Goal: Information Seeking & Learning: Learn about a topic

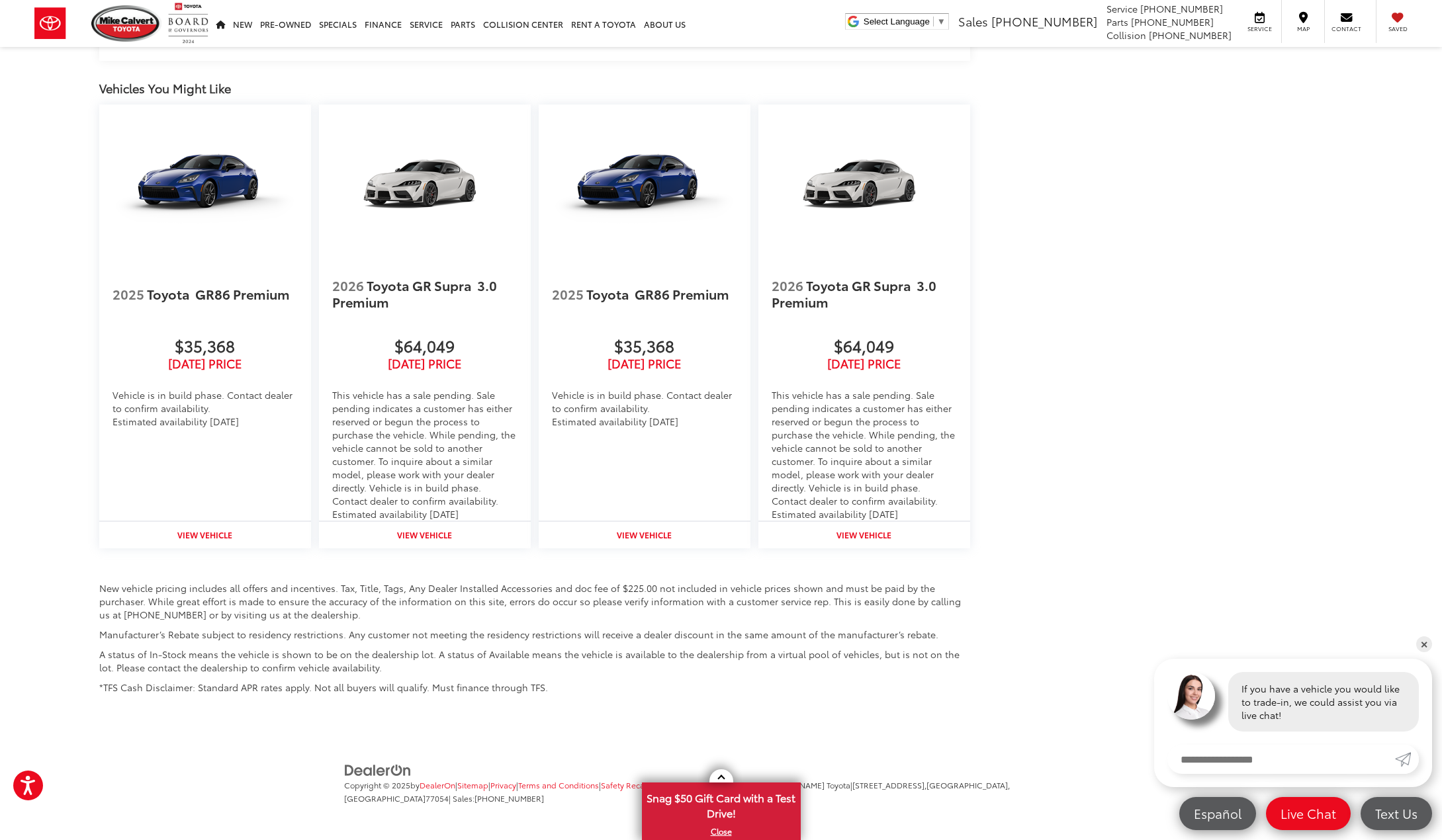
scroll to position [1532, 0]
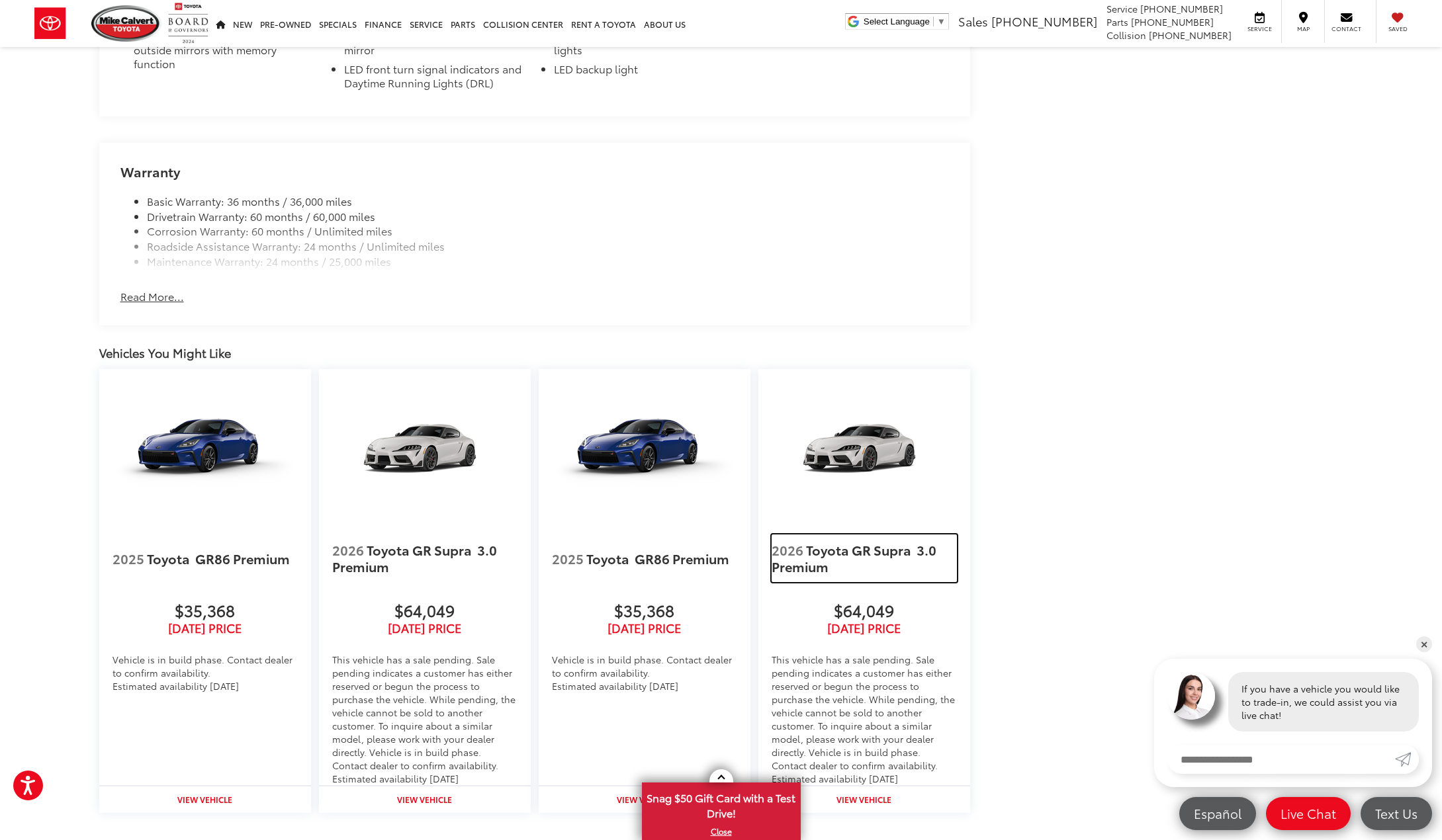
click at [798, 551] on span "2026" at bounding box center [787, 549] width 32 height 19
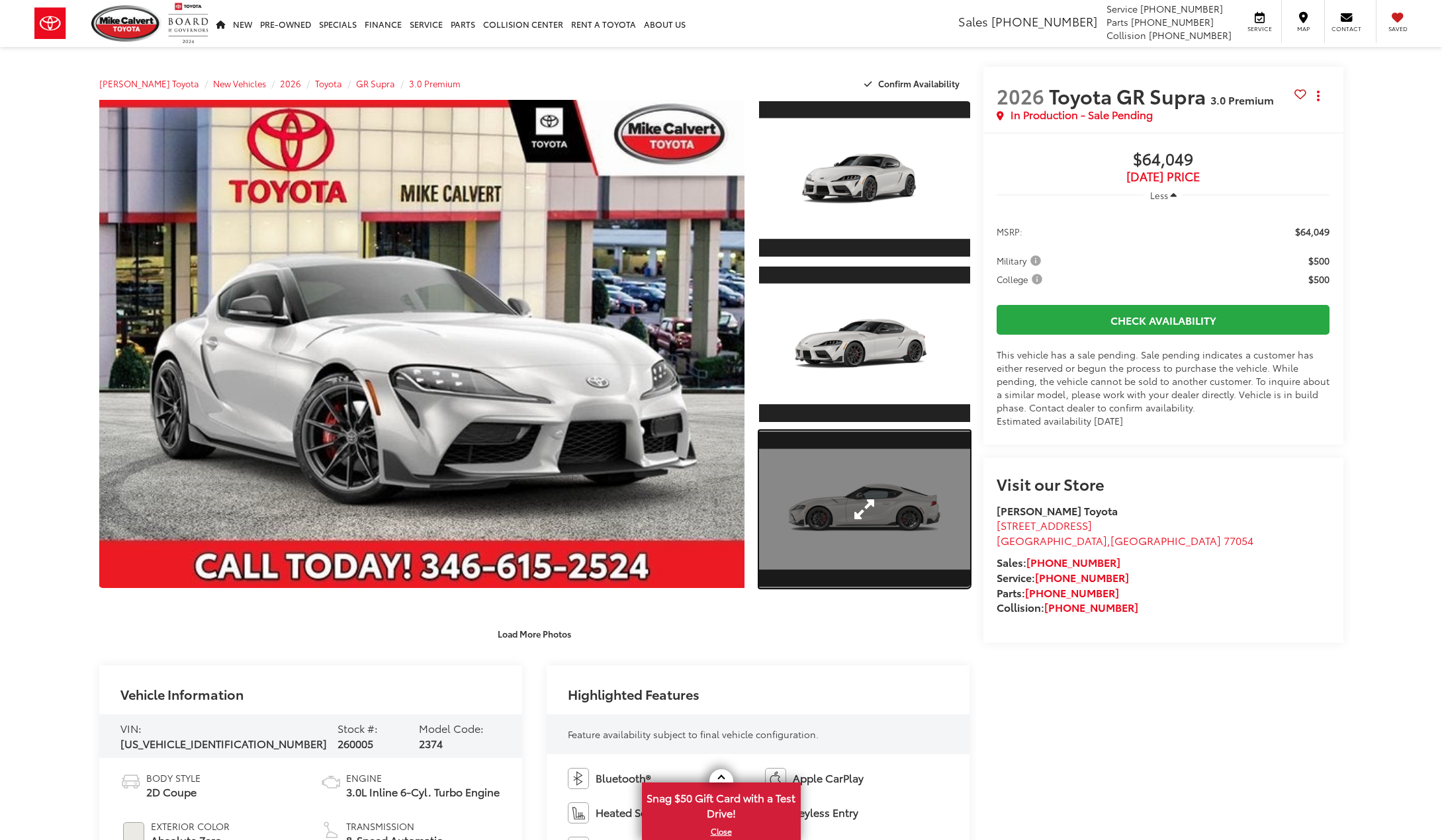
click at [840, 523] on link "Expand Photo 3" at bounding box center [863, 509] width 211 height 158
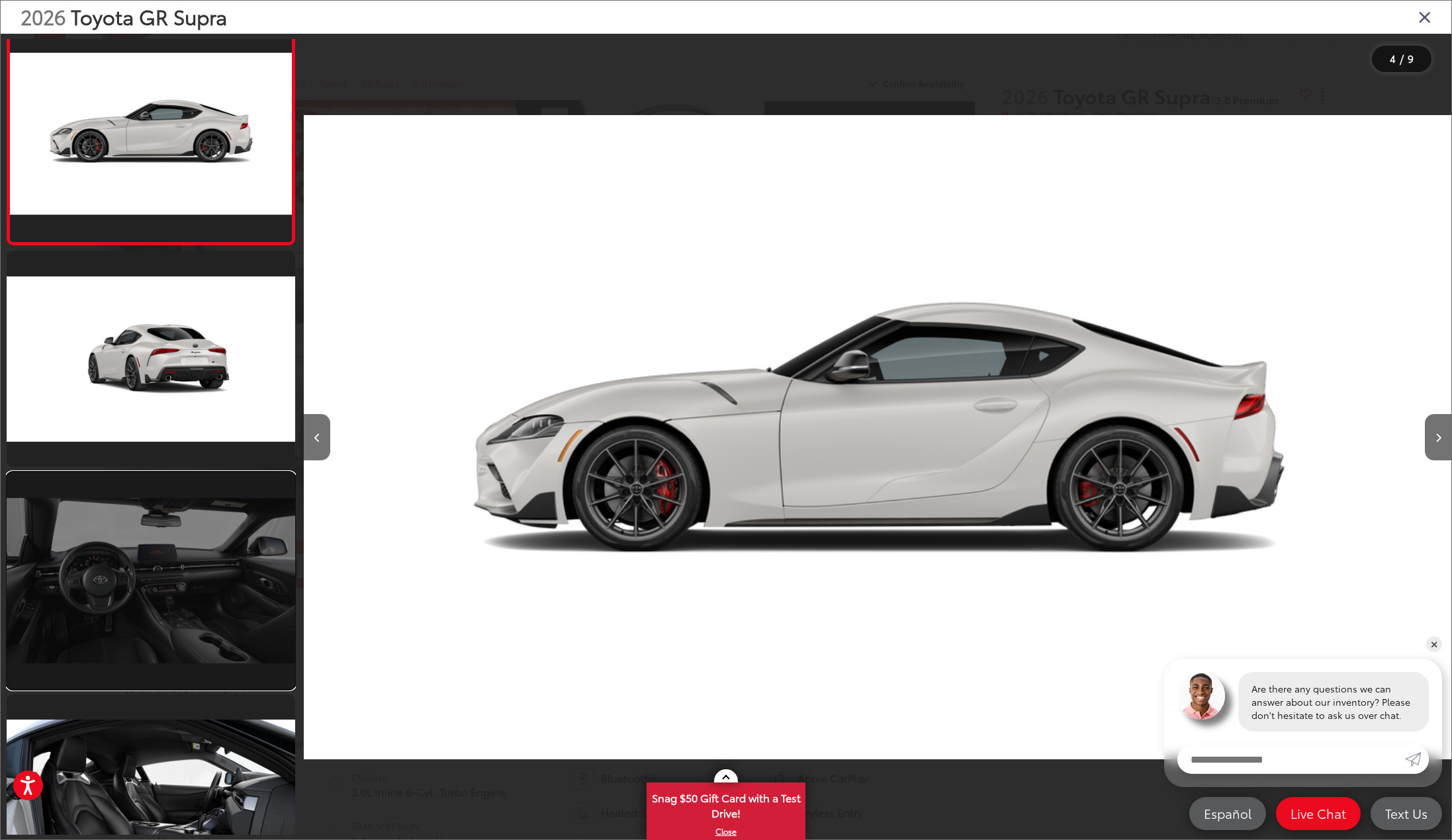
click at [160, 598] on link at bounding box center [151, 580] width 289 height 217
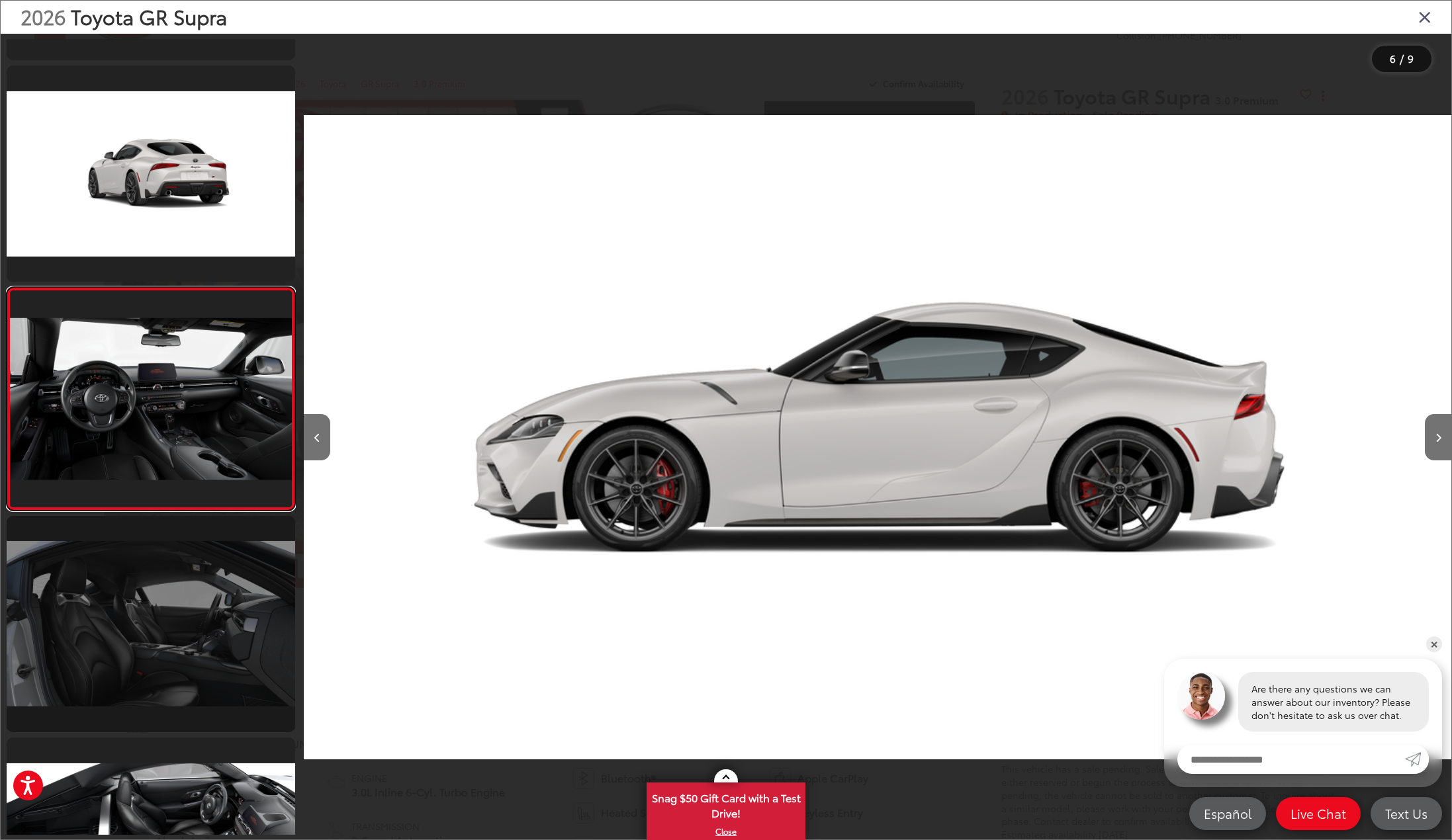
scroll to position [0, 5735]
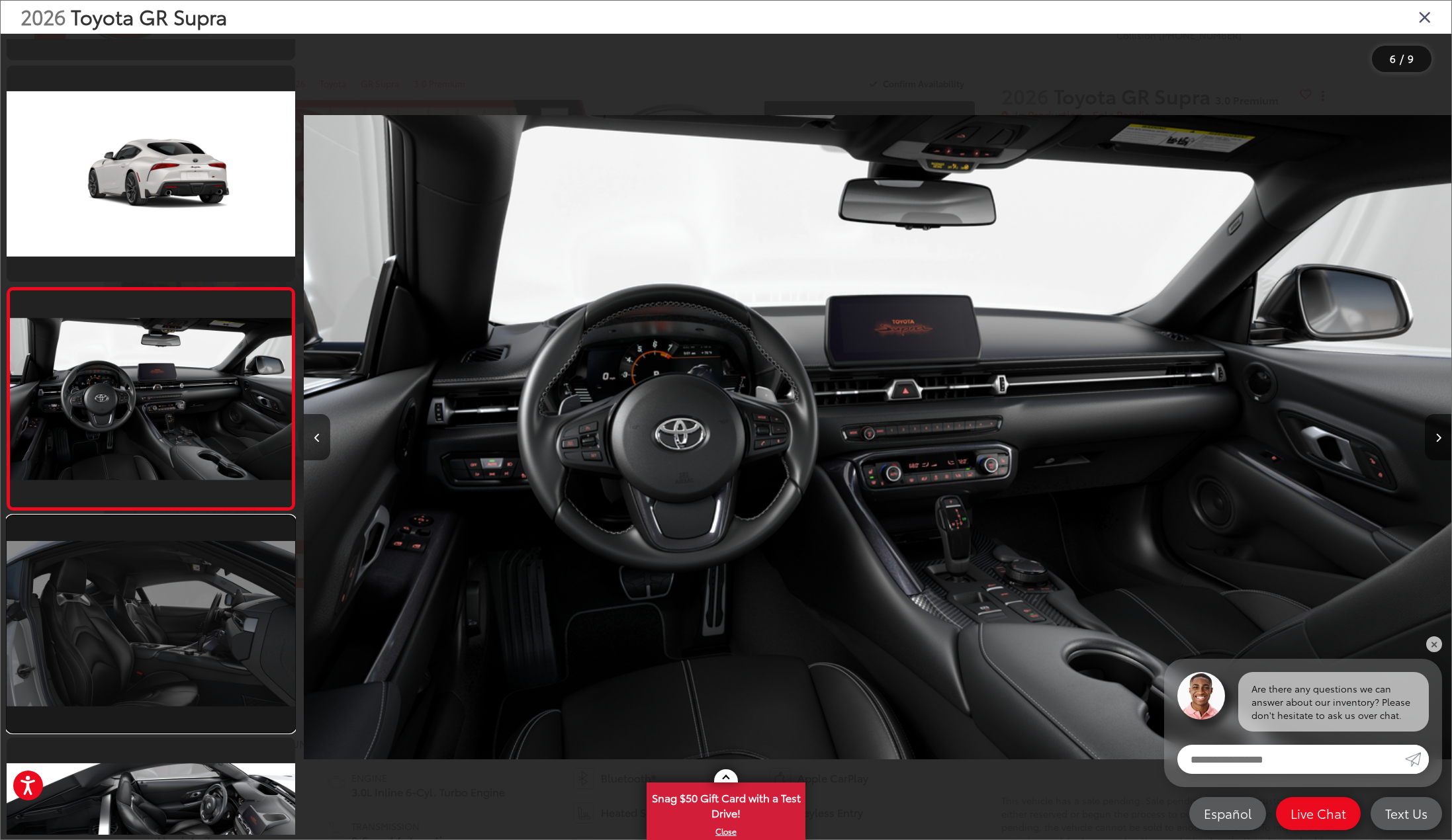
click at [159, 637] on link at bounding box center [151, 623] width 289 height 217
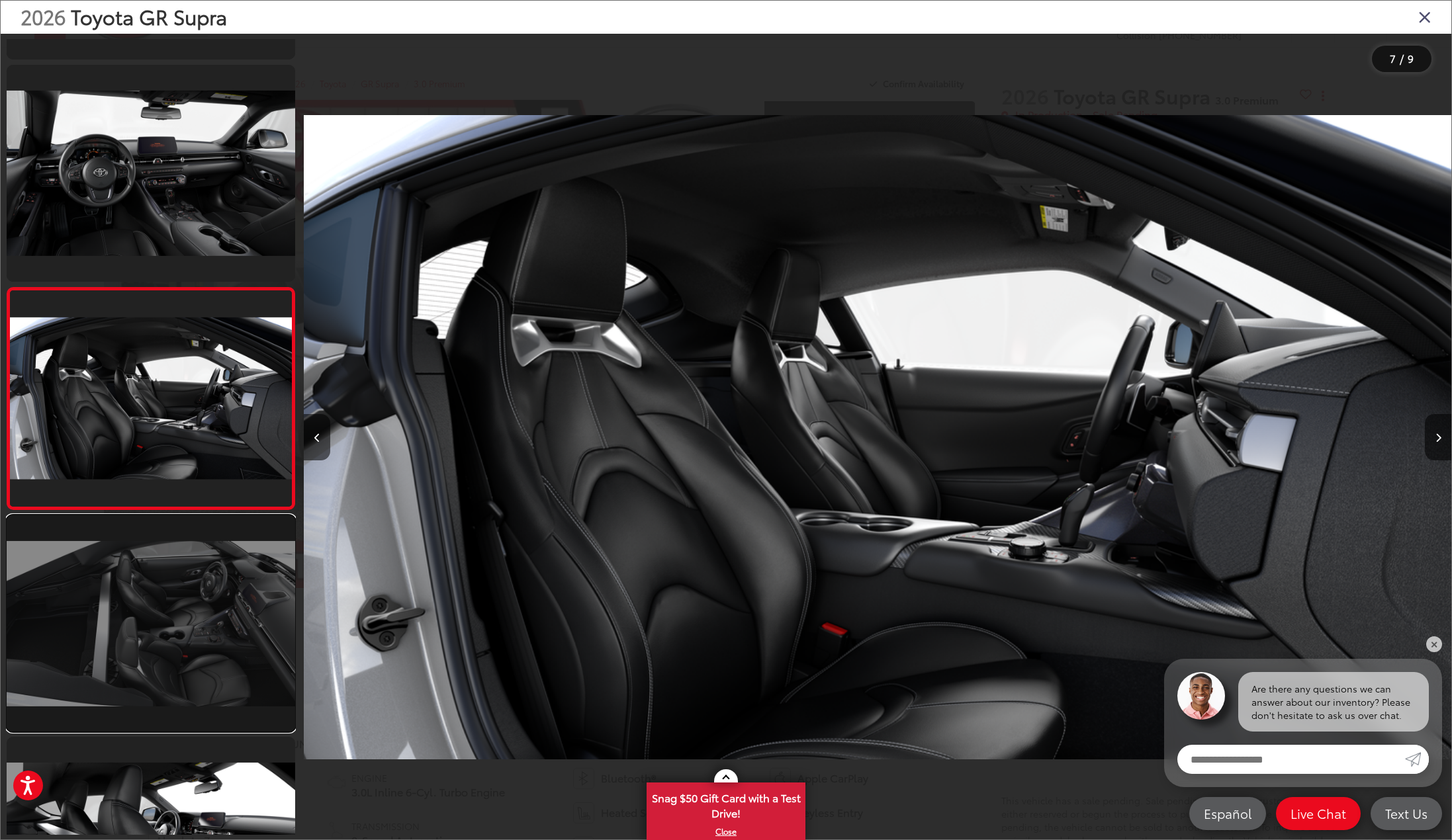
click at [167, 658] on link at bounding box center [151, 623] width 289 height 217
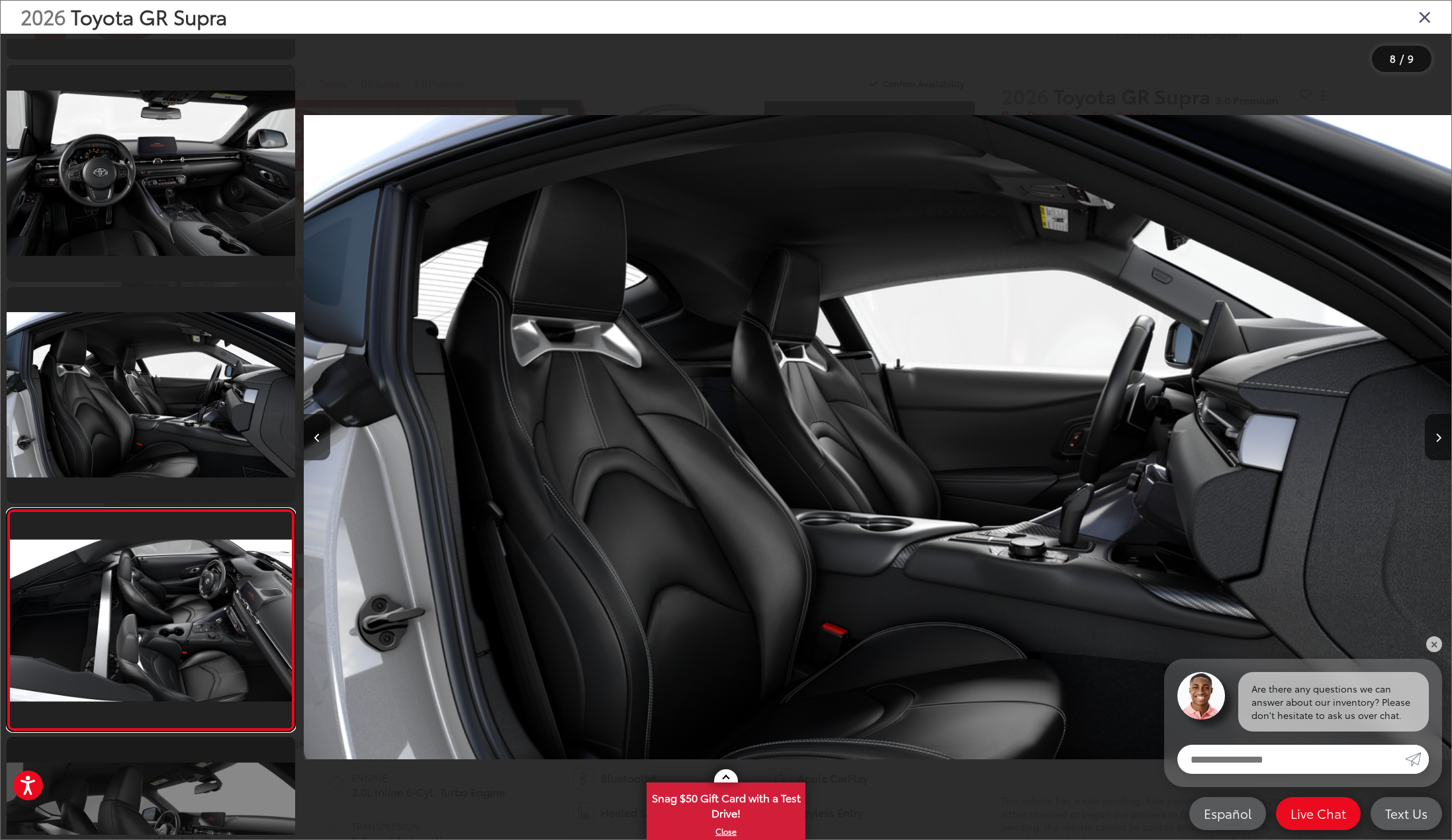
scroll to position [1203, 0]
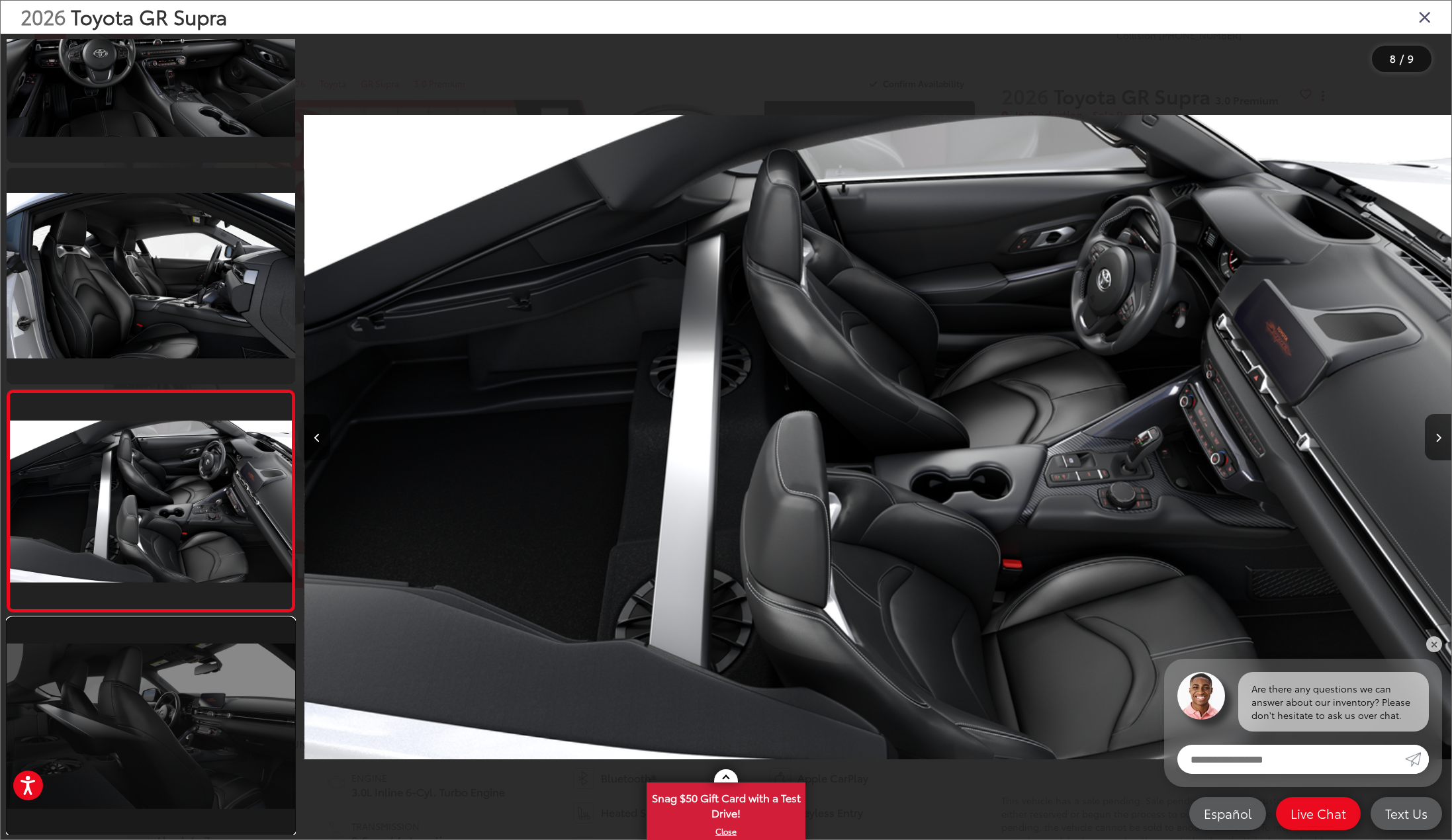
click at [168, 703] on link at bounding box center [151, 725] width 289 height 217
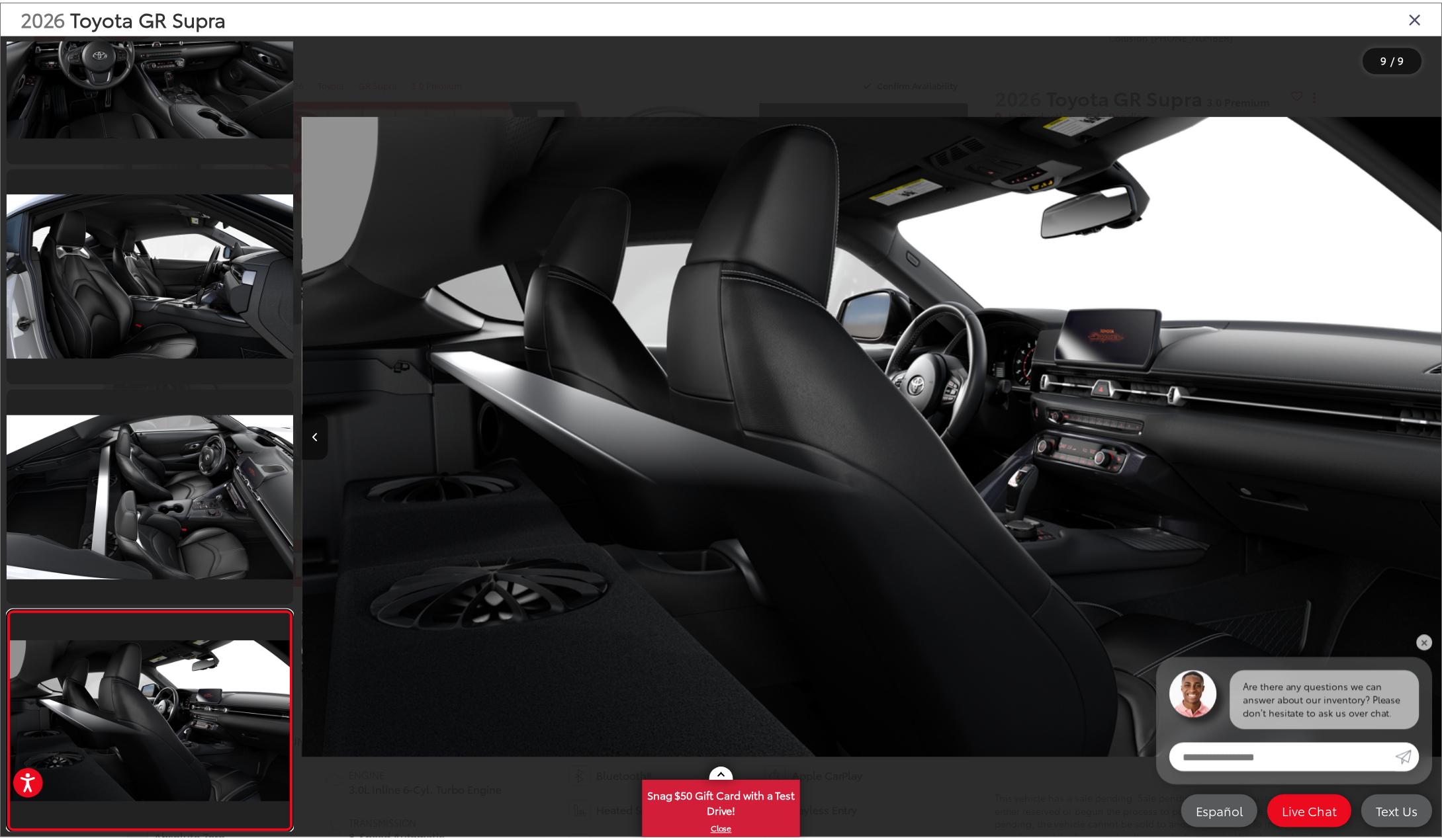
scroll to position [1070, 0]
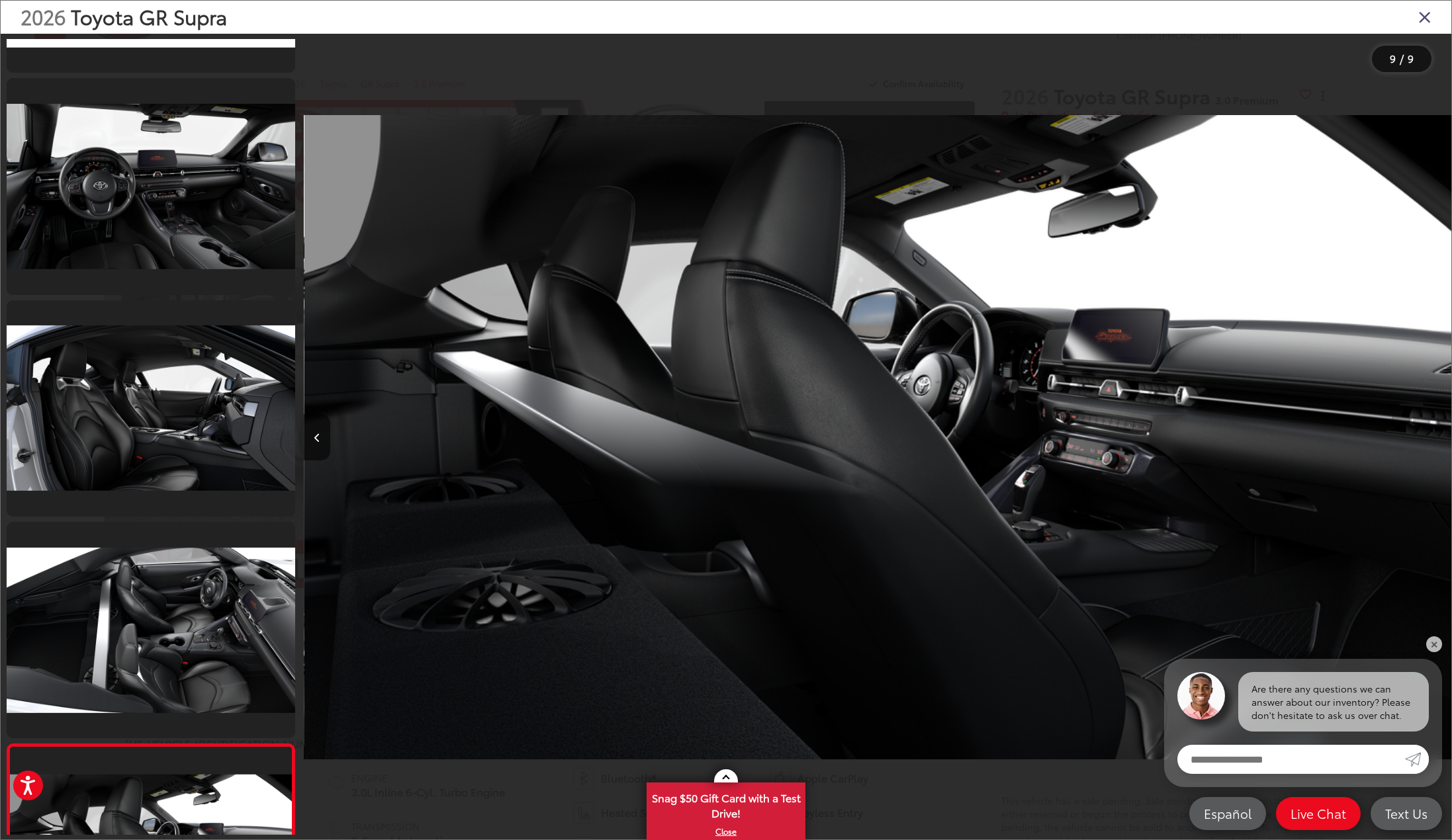
click at [1424, 14] on icon "Close gallery" at bounding box center [1424, 16] width 13 height 17
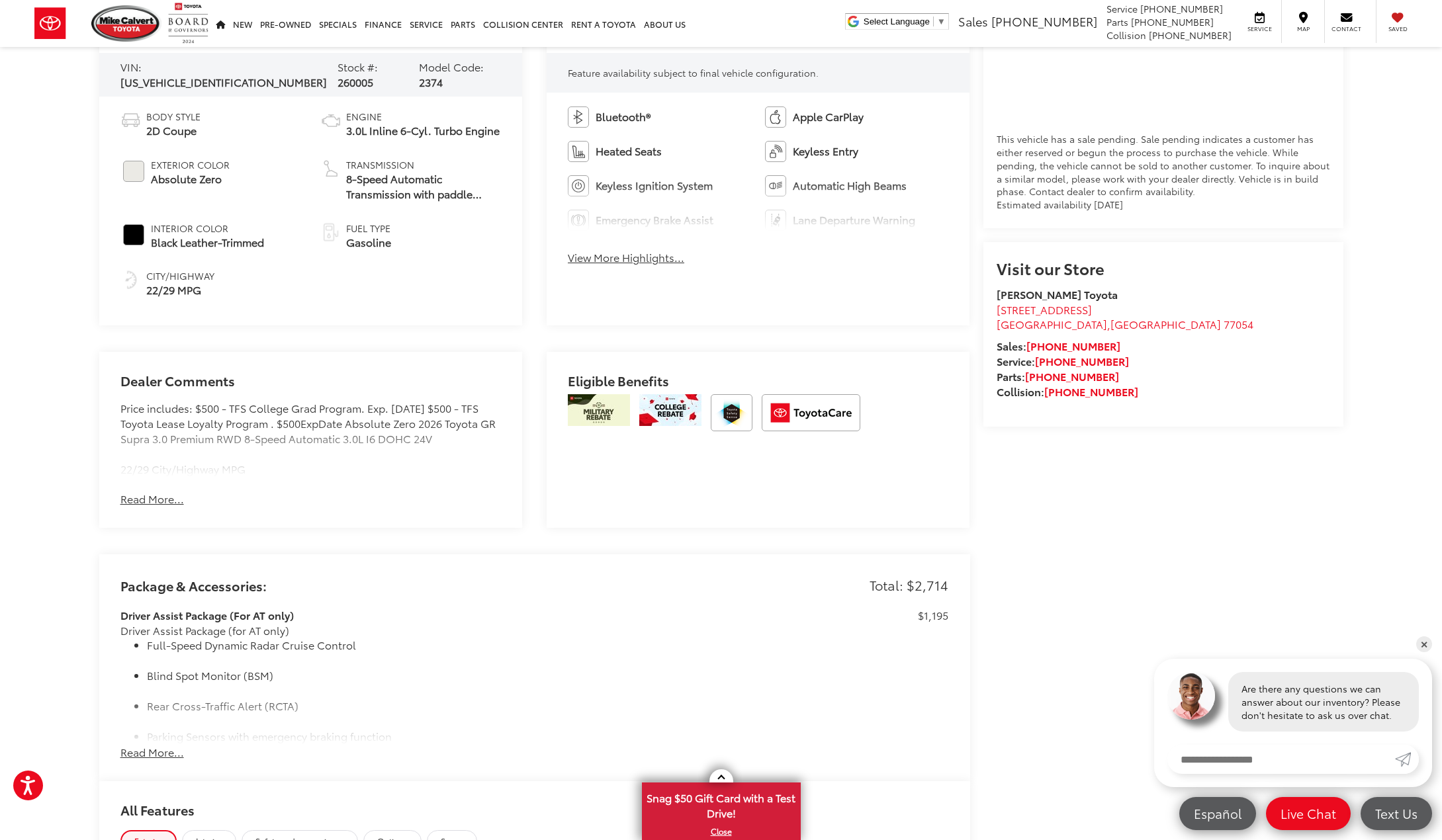
scroll to position [727, 0]
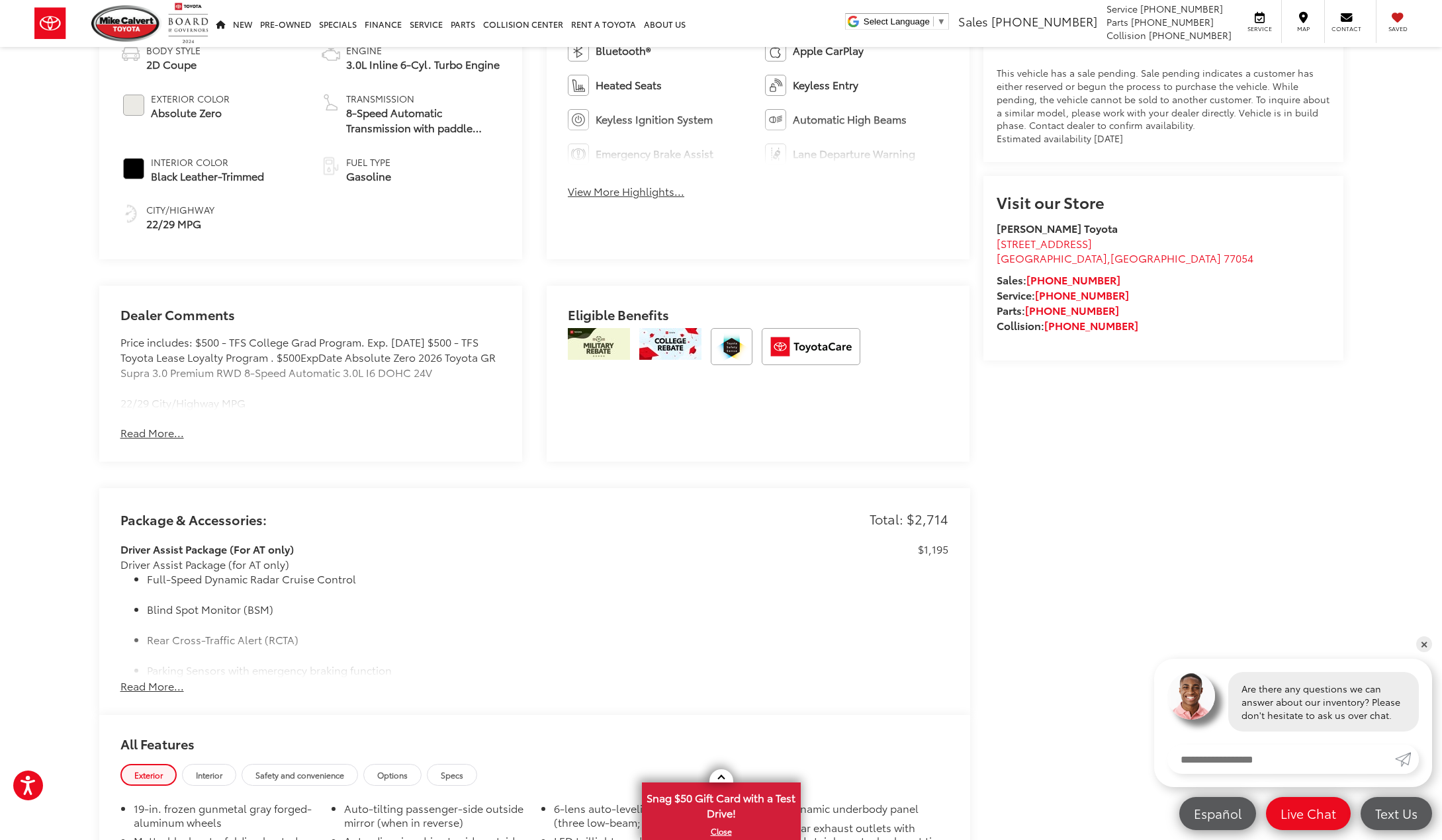
click at [150, 429] on button "Read More..." at bounding box center [153, 432] width 64 height 15
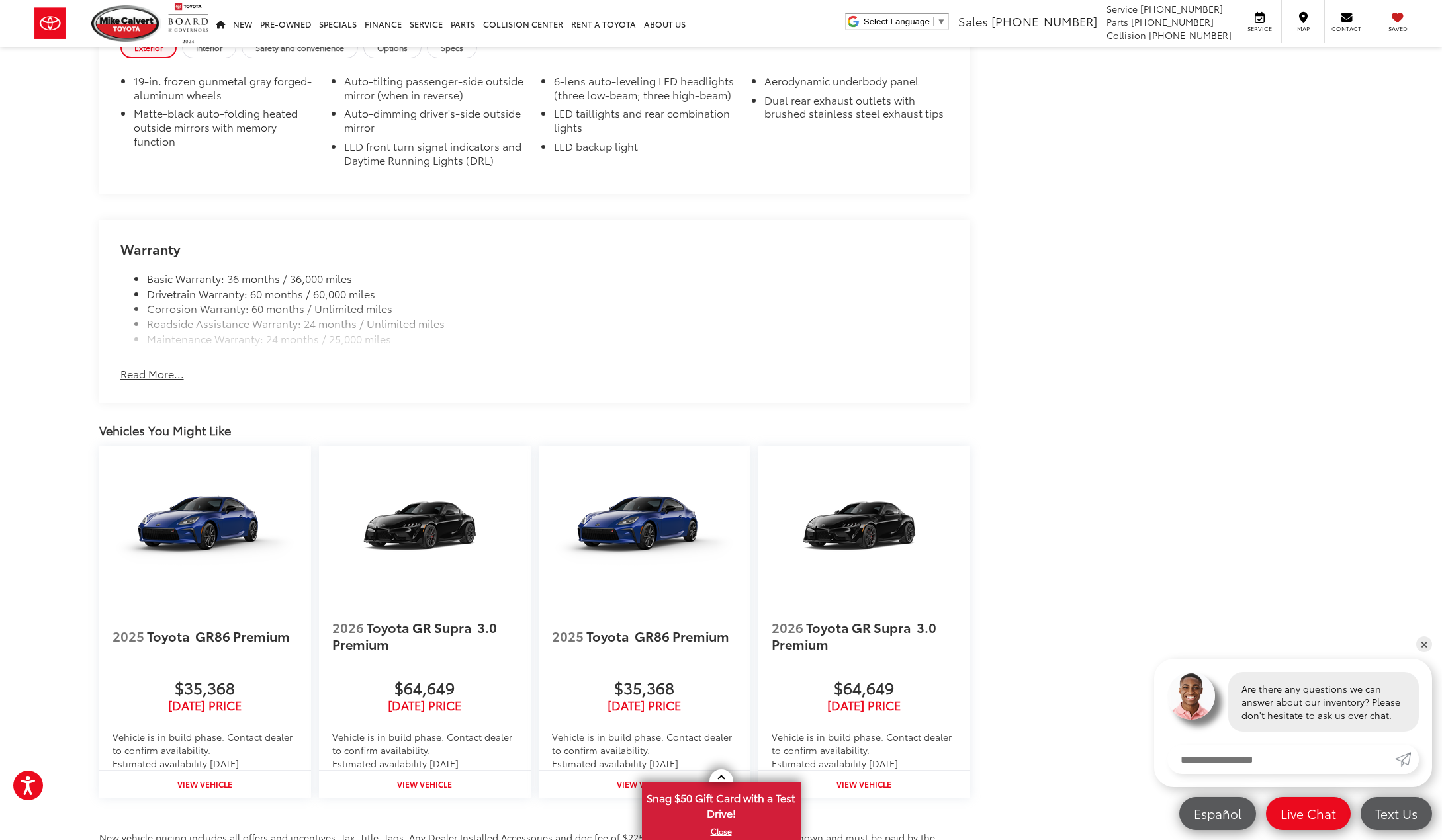
scroll to position [1587, 0]
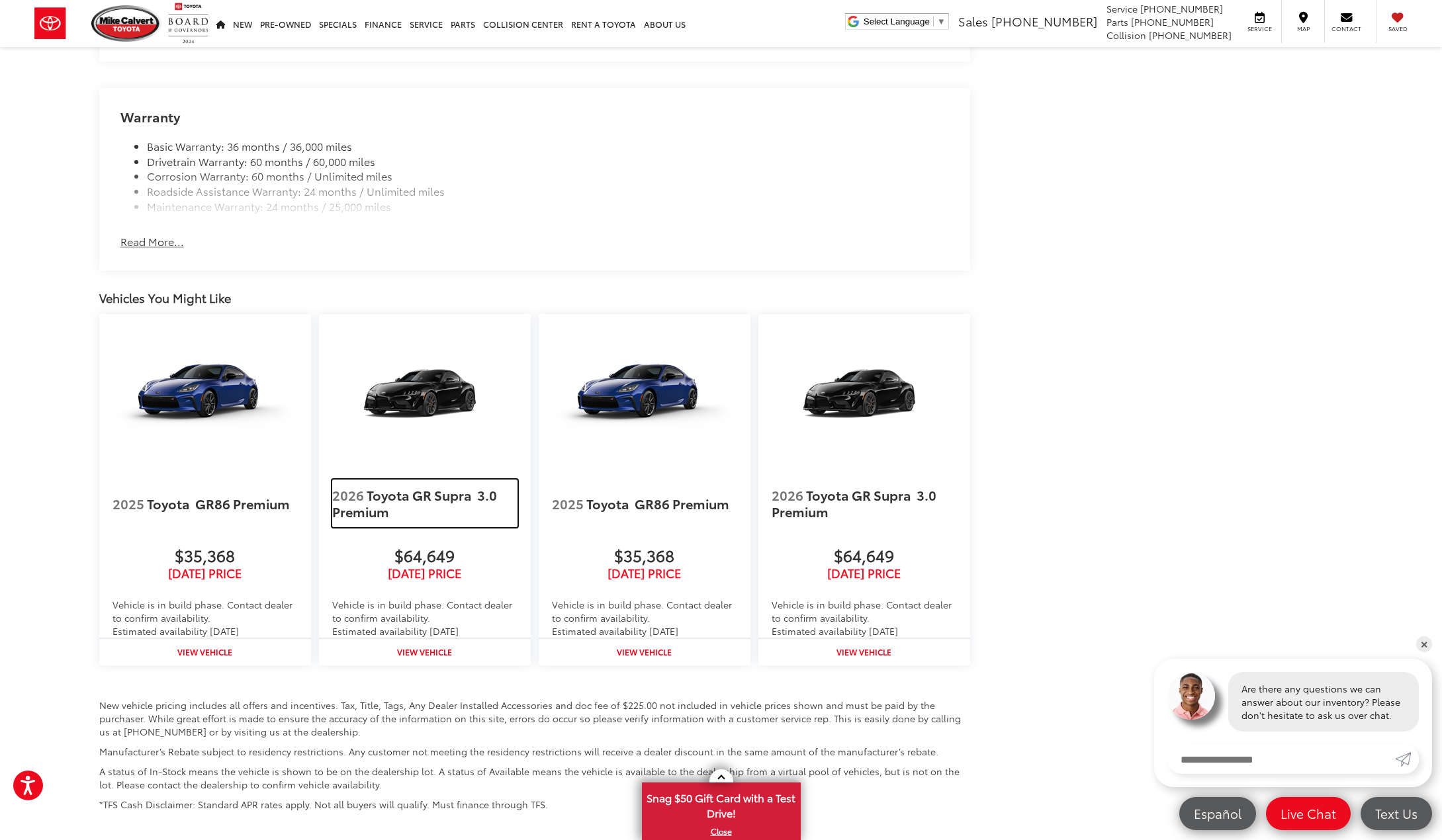
click at [356, 492] on span "2026" at bounding box center [348, 494] width 32 height 19
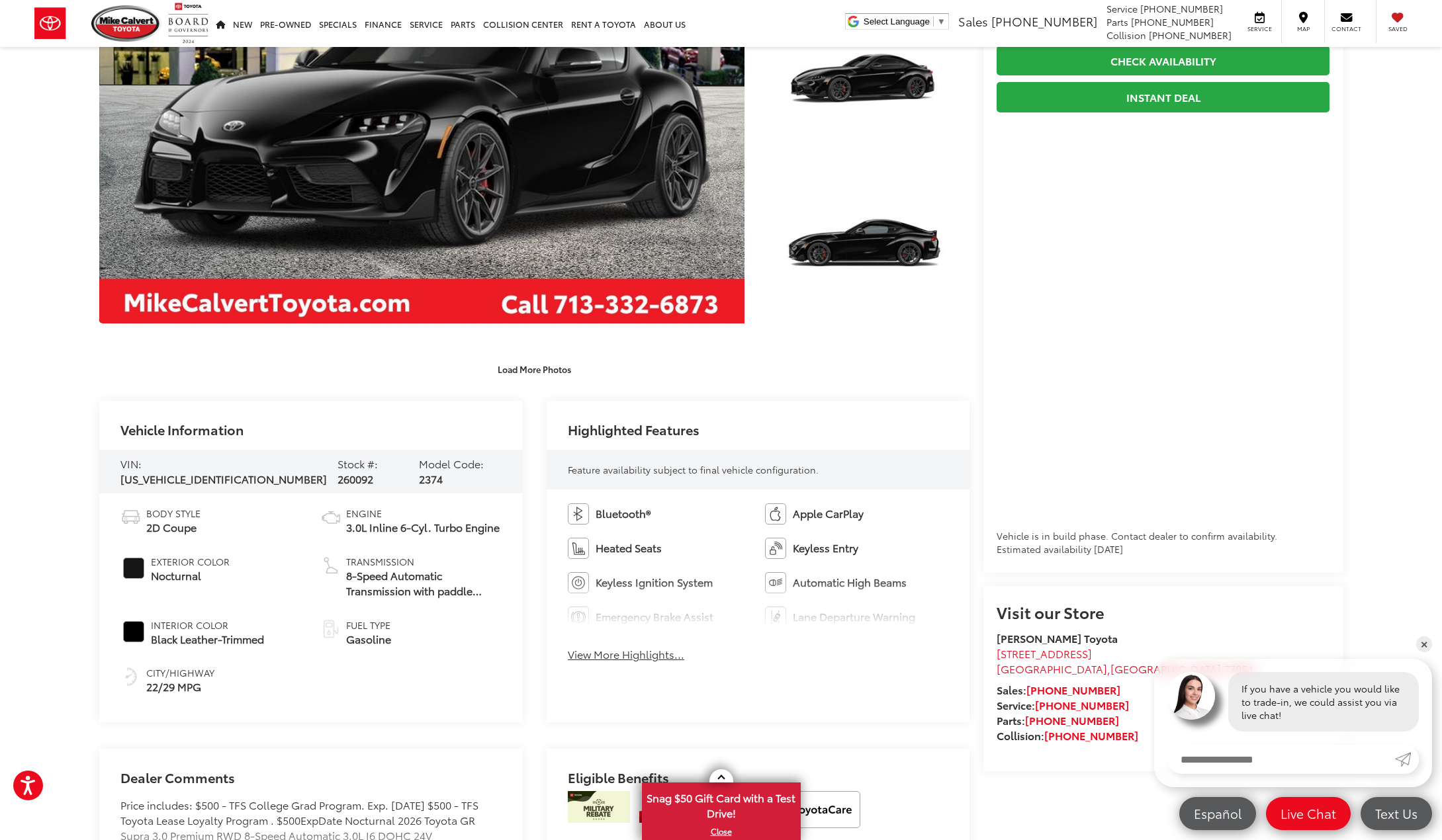
scroll to position [529, 0]
